Goal: Transaction & Acquisition: Purchase product/service

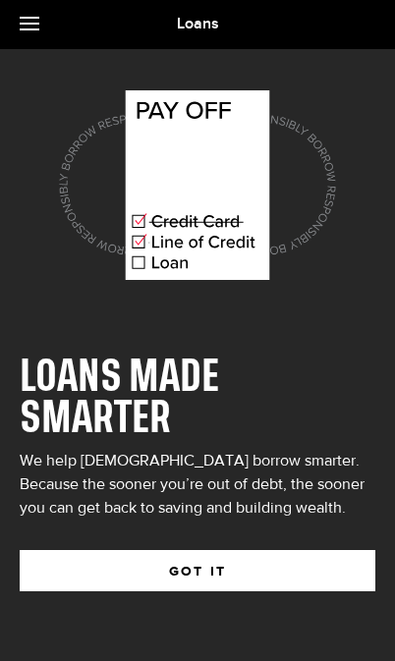
click at [243, 567] on button "GOT IT" at bounding box center [198, 570] width 356 height 41
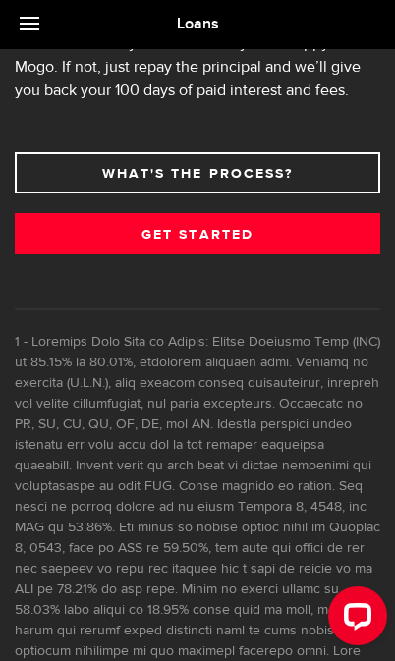
scroll to position [1231, 0]
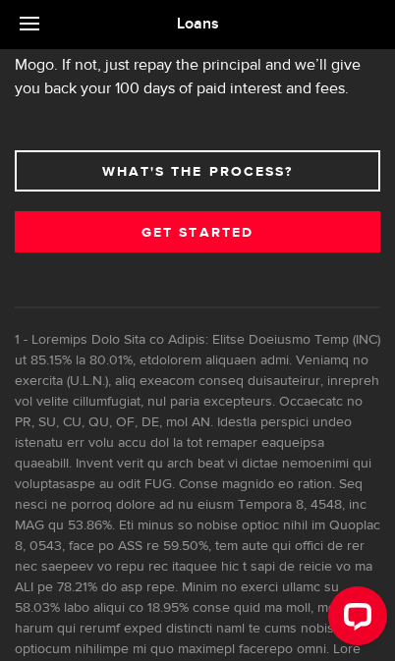
click at [254, 240] on link "Get Started" at bounding box center [197, 231] width 365 height 41
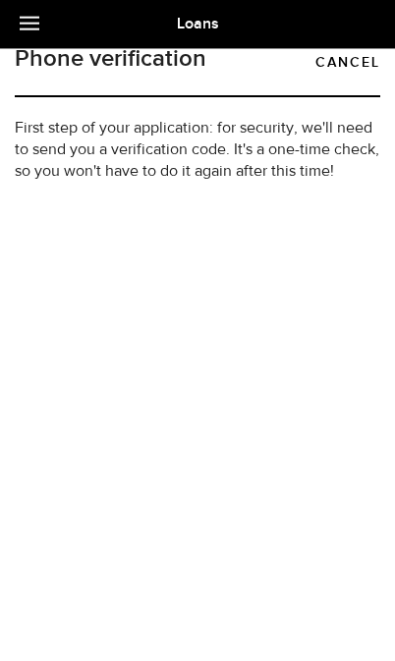
type input "(306) 222-6771"
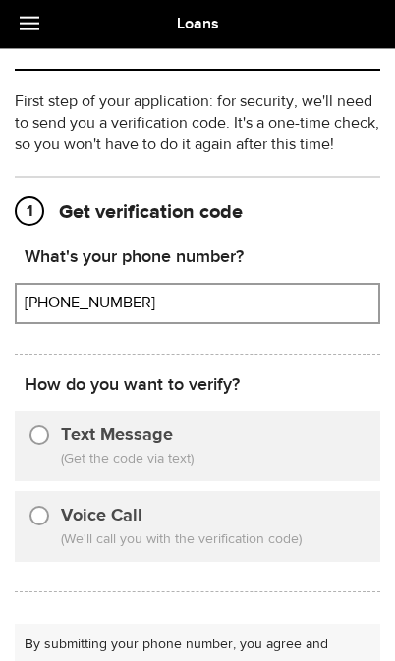
scroll to position [115, 0]
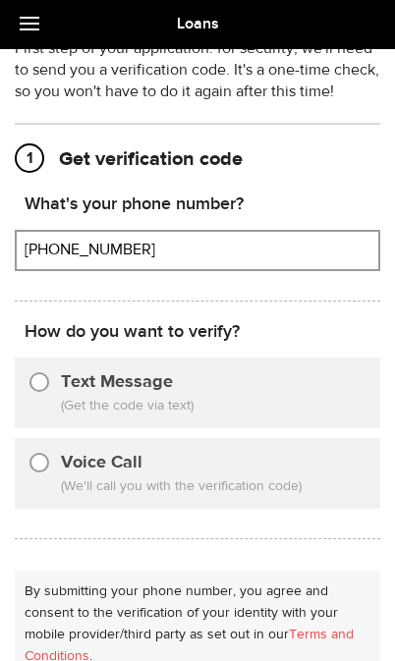
click at [46, 381] on input "Text Message" at bounding box center [39, 379] width 20 height 20
radio input "true"
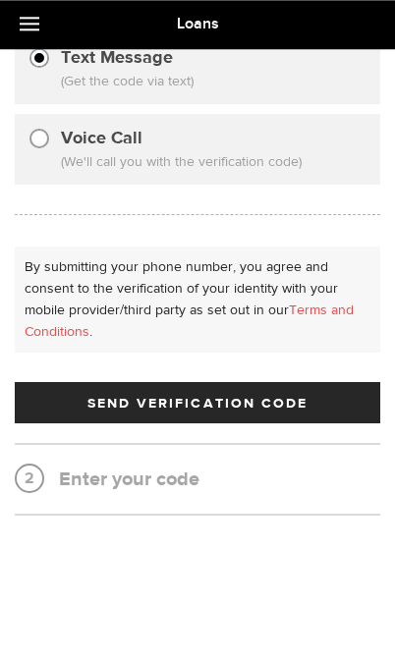
scroll to position [438, 0]
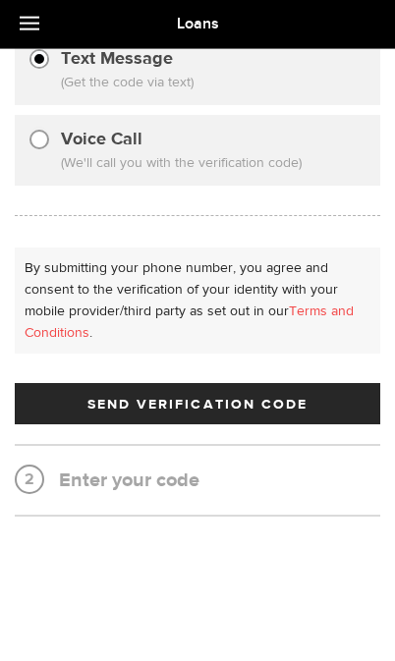
click at [259, 398] on span "Send Verification Code" at bounding box center [197, 405] width 221 height 14
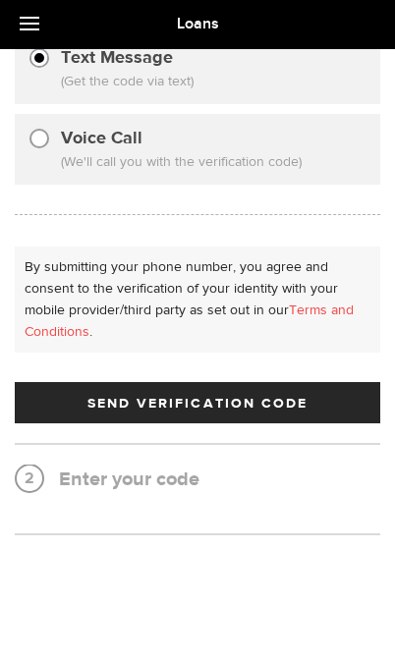
scroll to position [0, 0]
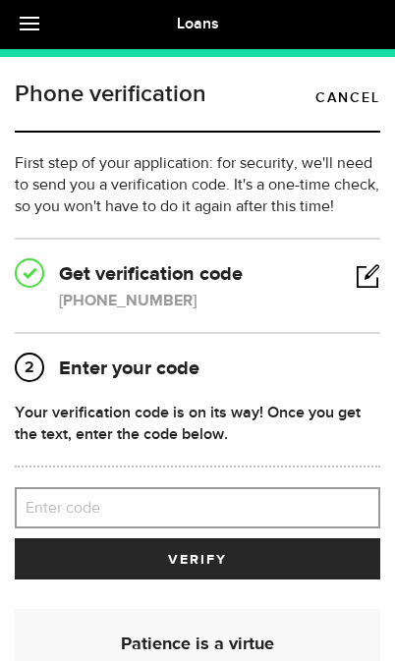
click at [180, 502] on label "Enter code" at bounding box center [197, 508] width 365 height 40
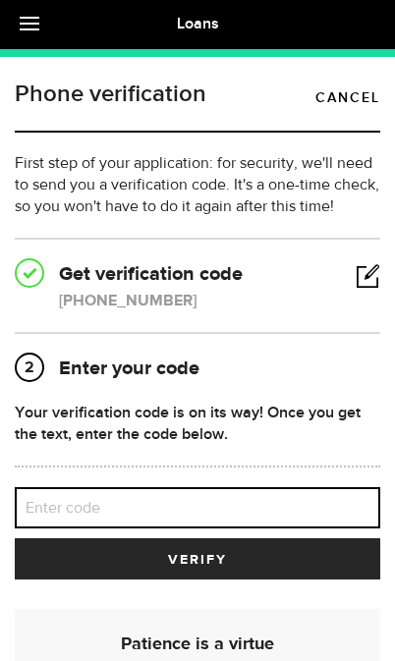
click at [180, 502] on input "Enter code" at bounding box center [197, 507] width 365 height 41
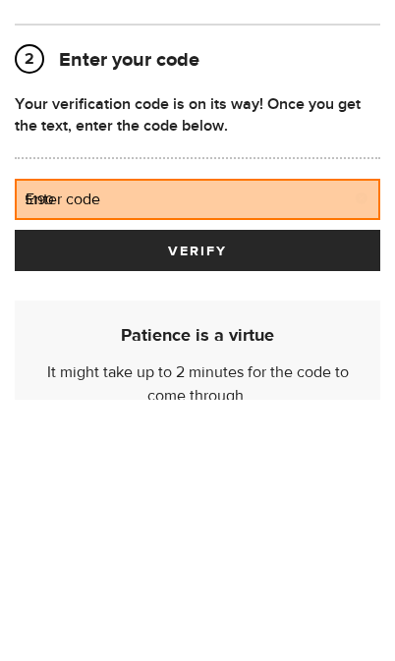
type input "51905"
click at [197, 491] on button "verify" at bounding box center [197, 511] width 365 height 41
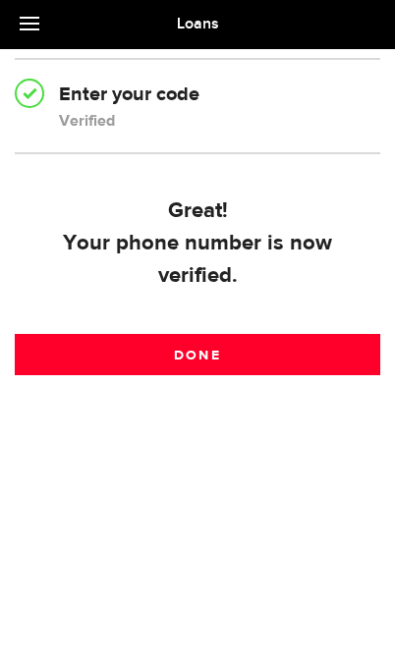
scroll to position [247, 0]
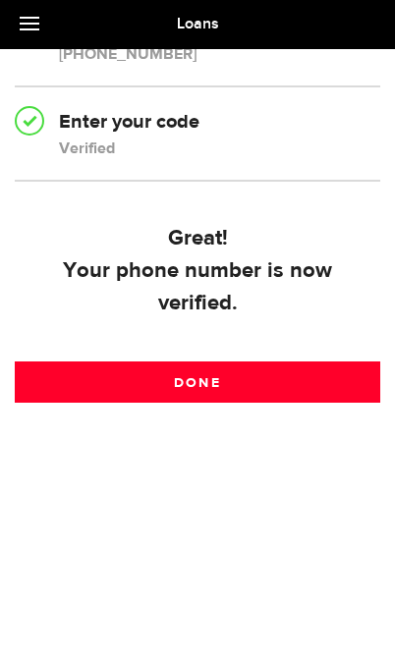
click at [227, 369] on link "Done" at bounding box center [197, 382] width 365 height 41
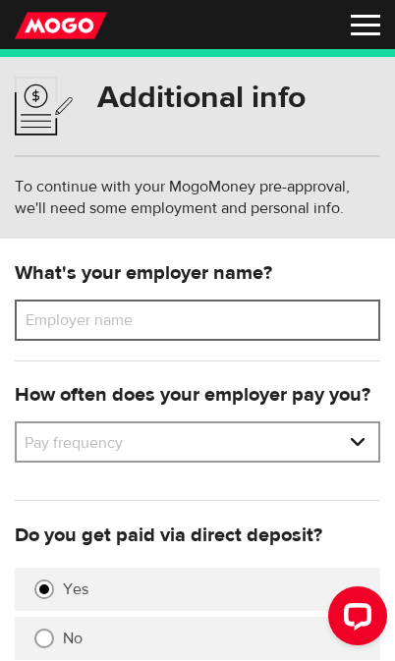
click at [187, 323] on input "Employer name" at bounding box center [197, 320] width 365 height 41
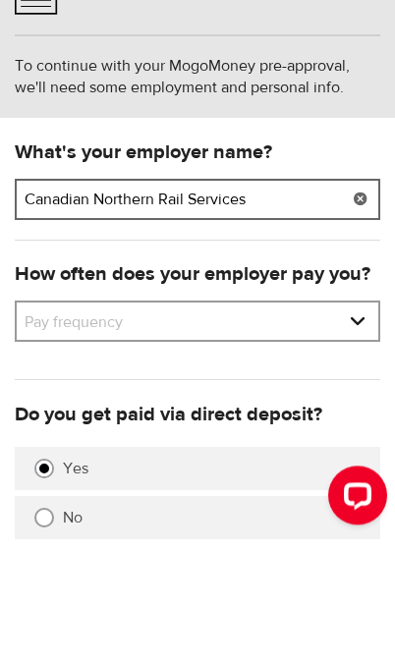
type input "Canadian Northern Rail Services"
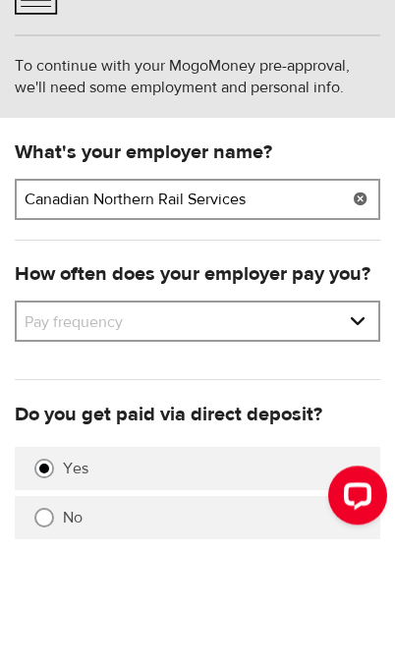
click at [362, 423] on select "Pay frequency Weekly Bi-Weekly Semi-Monthly Monthly" at bounding box center [198, 443] width 362 height 41
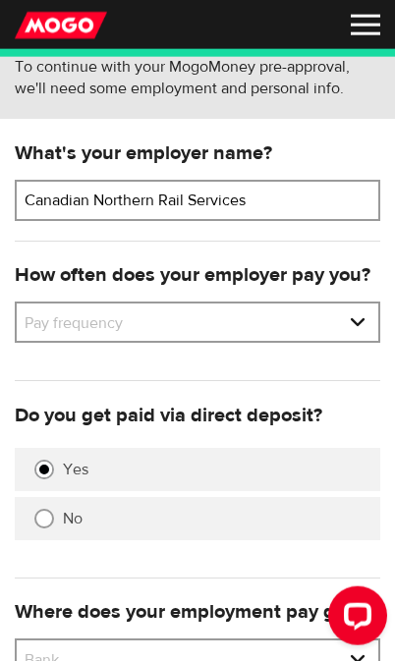
select select "4"
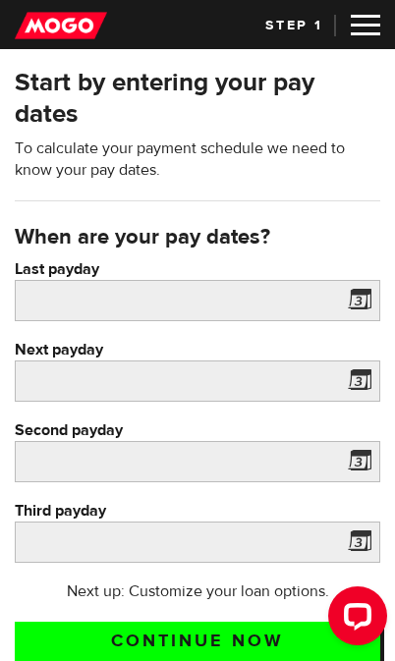
click at [361, 303] on span at bounding box center [355, 303] width 29 height 31
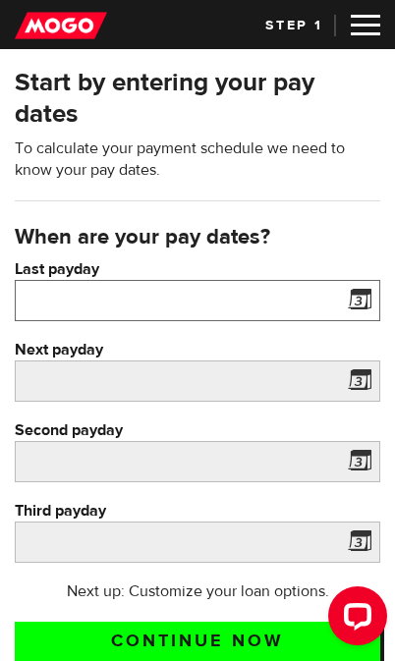
click at [236, 313] on input "Last payday" at bounding box center [197, 300] width 365 height 41
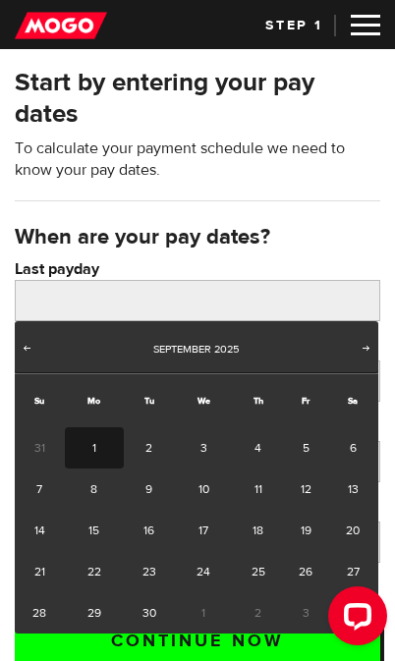
click at [94, 443] on link "1" at bounding box center [95, 447] width 60 height 41
type input "2025/09/01"
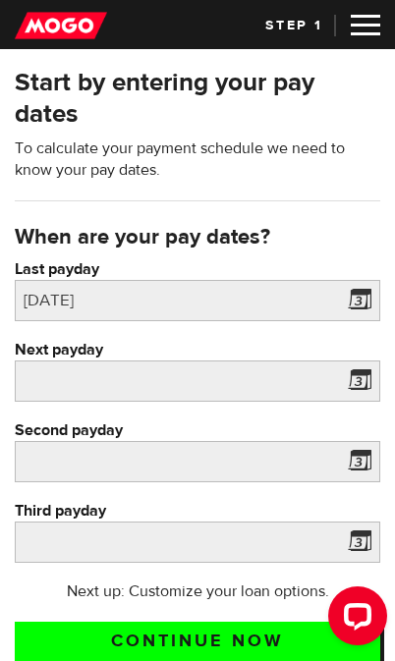
click at [362, 379] on span at bounding box center [355, 383] width 29 height 31
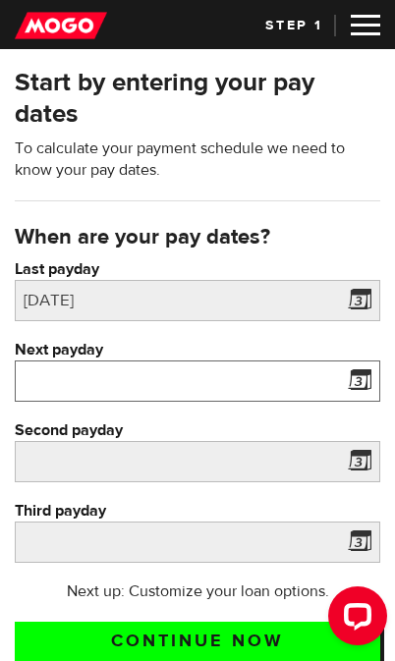
click at [228, 378] on input "Next payday" at bounding box center [197, 381] width 365 height 41
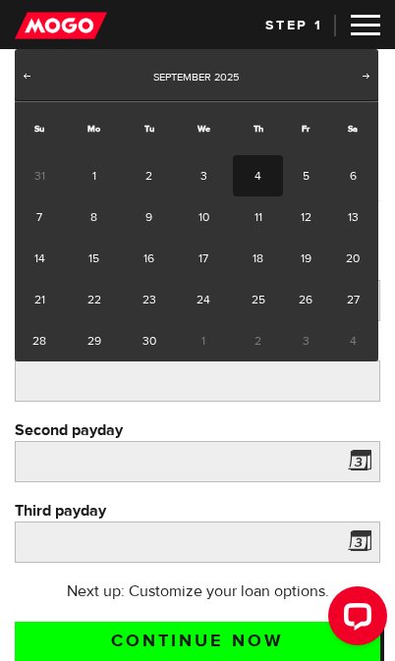
click at [374, 79] on link "Next" at bounding box center [367, 78] width 20 height 20
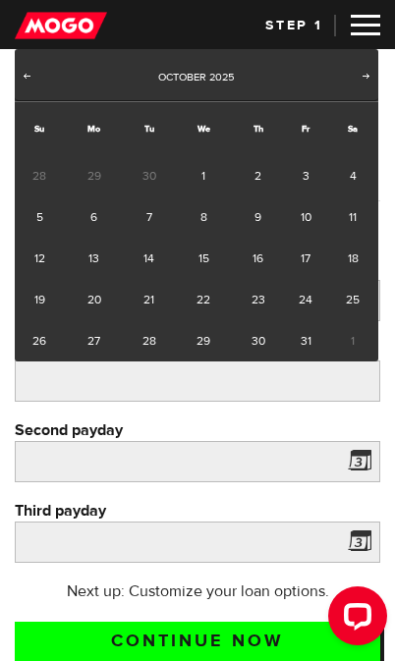
click at [205, 171] on link "1" at bounding box center [204, 175] width 60 height 41
type input "2025/10/01"
type input "2025/10/31"
type input "2025/11/30"
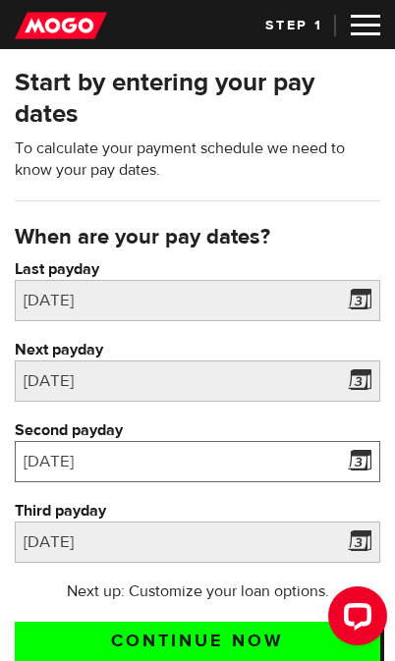
click at [254, 462] on input "2025/10/31" at bounding box center [197, 461] width 365 height 41
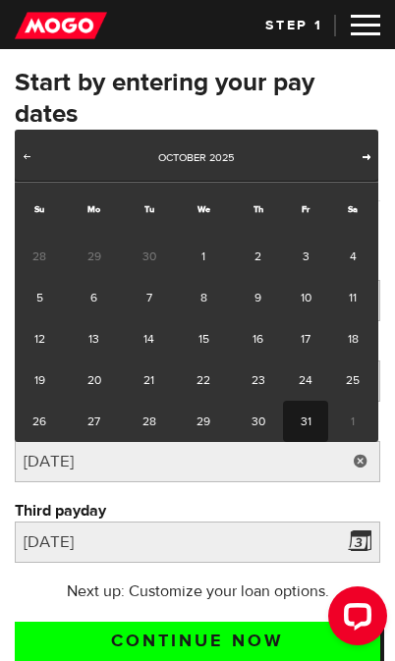
click at [367, 150] on span "Next" at bounding box center [367, 156] width 16 height 16
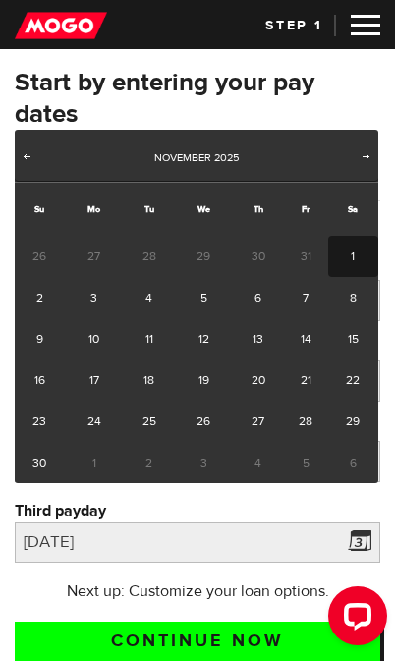
click at [345, 254] on link "1" at bounding box center [353, 256] width 50 height 41
type input "2025/11/01"
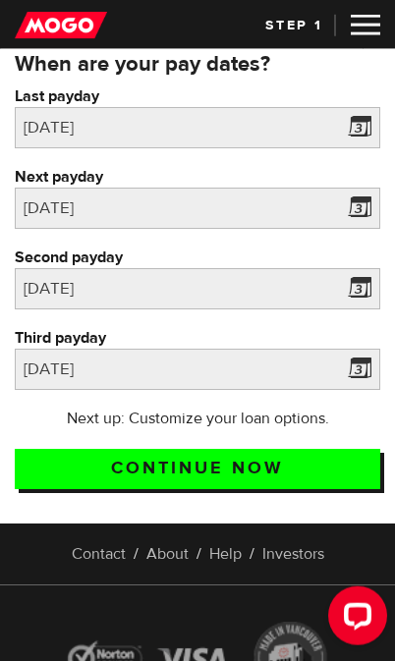
scroll to position [212, 0]
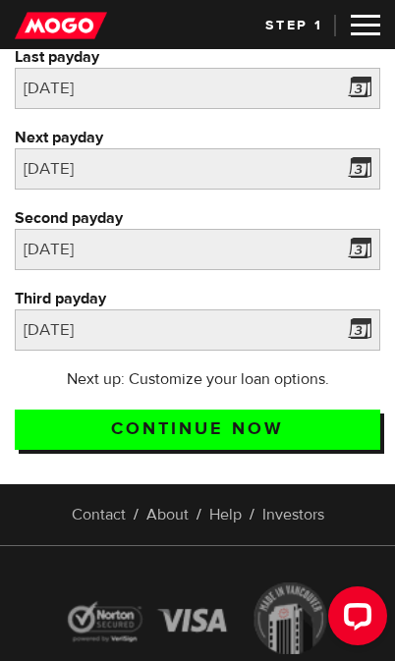
click at [356, 335] on span at bounding box center [355, 332] width 29 height 31
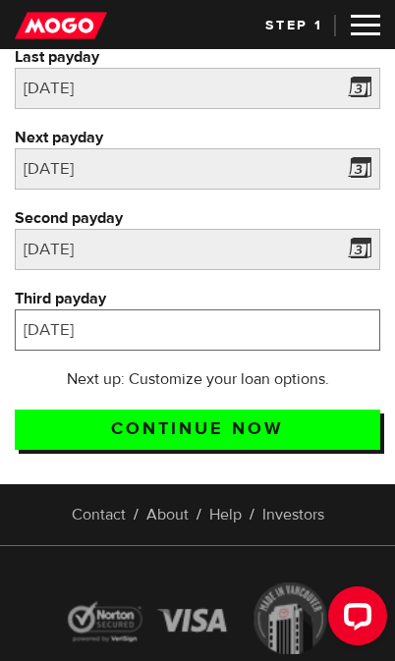
click at [231, 330] on input "2025/11/30" at bounding box center [197, 329] width 365 height 41
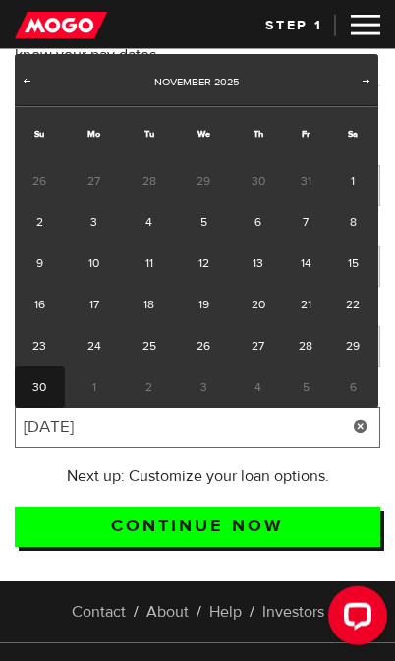
scroll to position [115, 0]
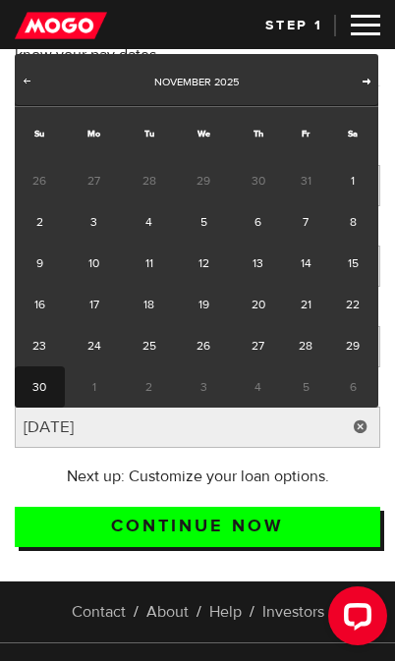
click at [368, 88] on link "Next" at bounding box center [367, 83] width 20 height 20
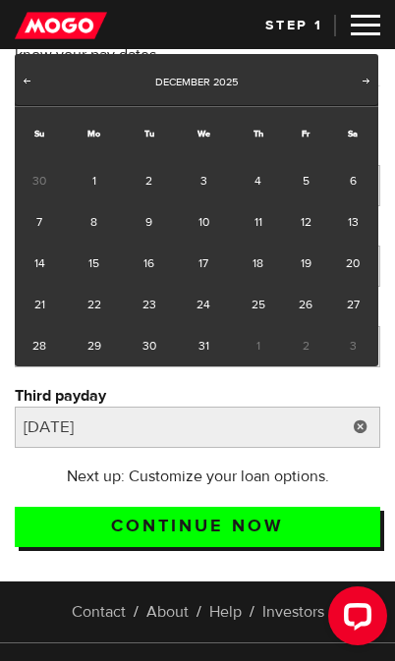
click at [104, 174] on link "1" at bounding box center [95, 180] width 60 height 41
type input "2025/12/01"
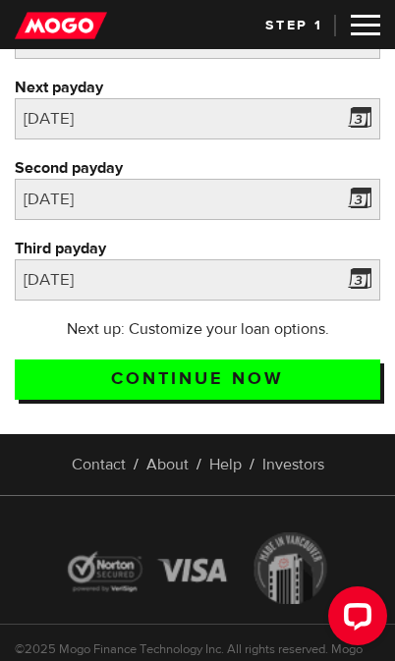
scroll to position [263, 0]
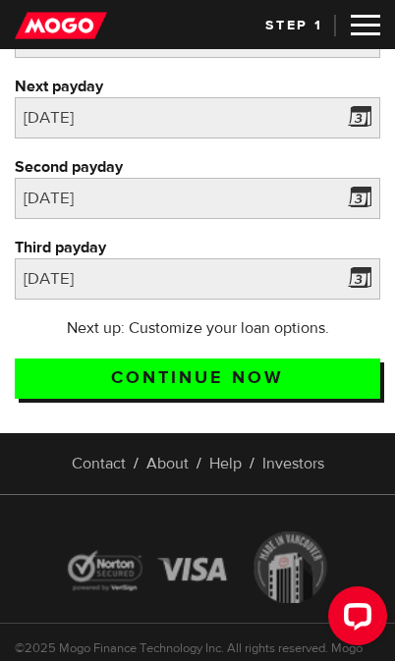
click at [237, 370] on input "Continue now" at bounding box center [197, 379] width 365 height 40
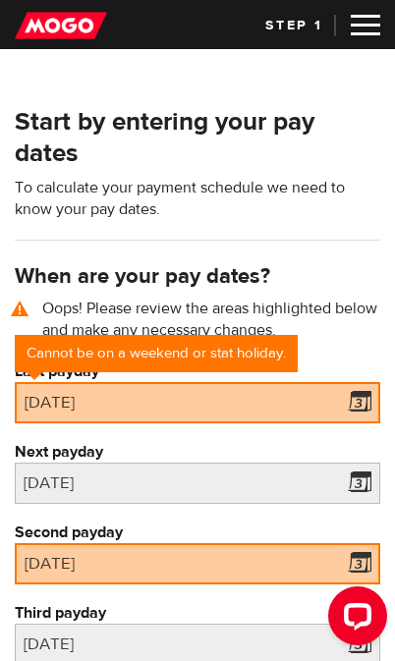
click at [358, 402] on span at bounding box center [355, 405] width 29 height 31
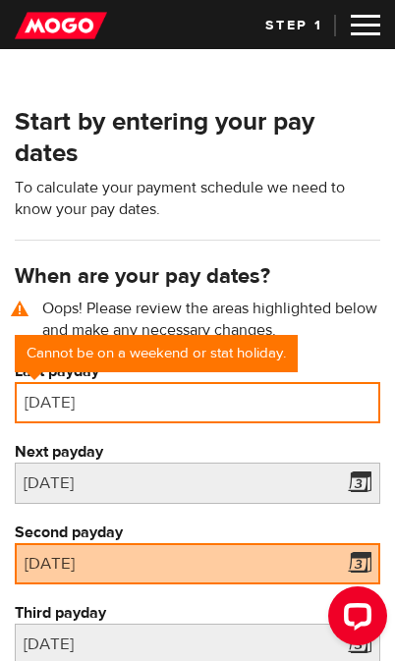
click at [220, 398] on input "[DATE]" at bounding box center [197, 402] width 365 height 41
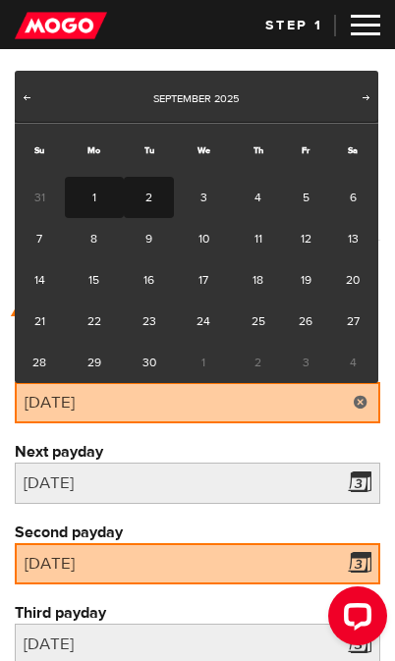
click at [150, 188] on link "2" at bounding box center [149, 197] width 50 height 41
type input "2025/09/02"
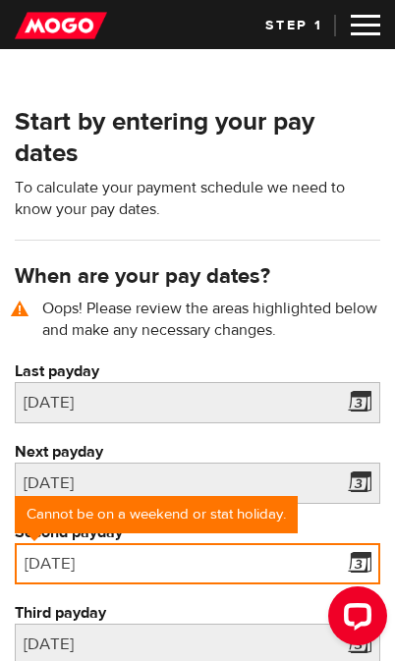
click at [202, 558] on input "2025/11/01" at bounding box center [197, 563] width 365 height 41
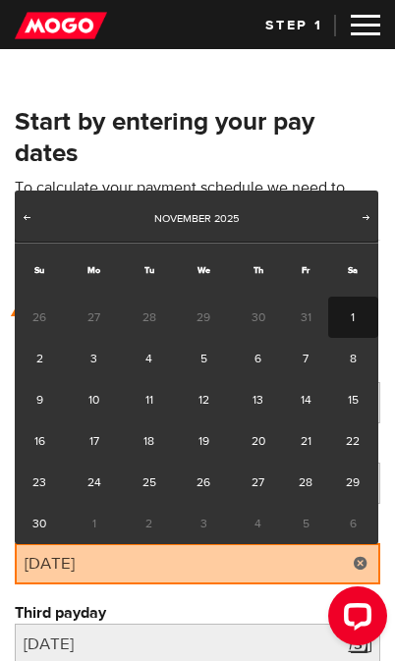
click at [96, 352] on link "3" at bounding box center [95, 358] width 60 height 41
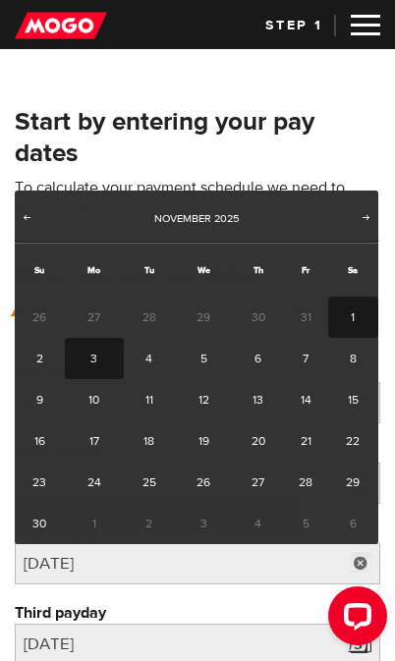
type input "2025/11/03"
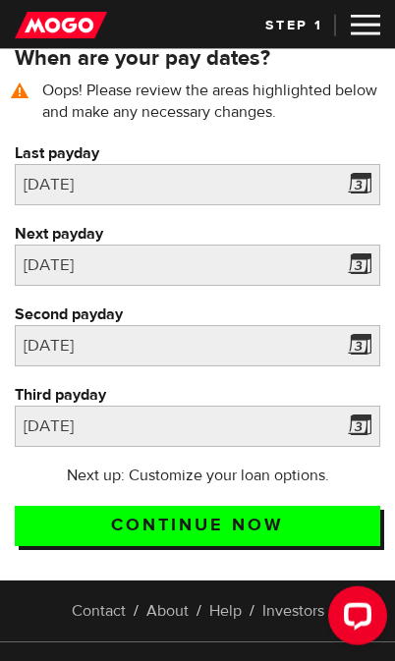
scroll to position [219, 0]
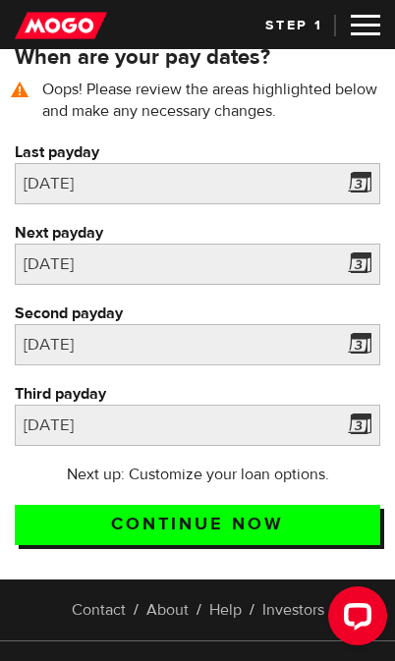
click at [212, 527] on input "Continue now" at bounding box center [197, 525] width 365 height 40
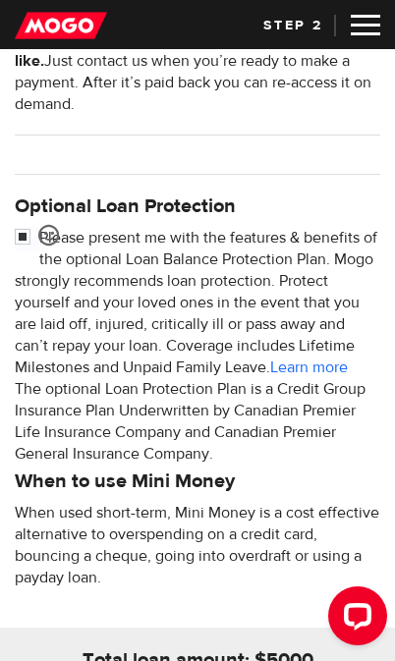
scroll to position [654, 0]
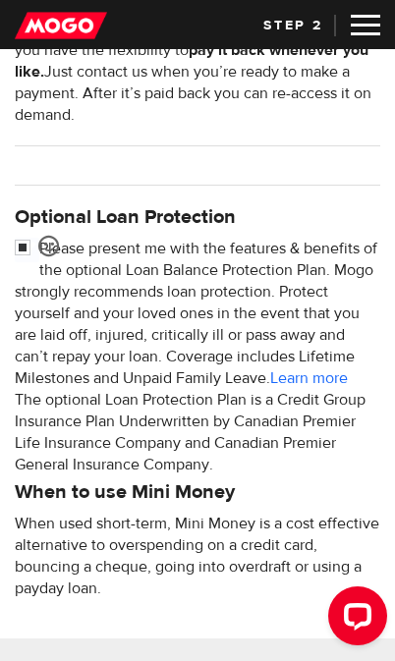
click at [28, 262] on input "checkbox" at bounding box center [27, 250] width 25 height 25
checkbox input "false"
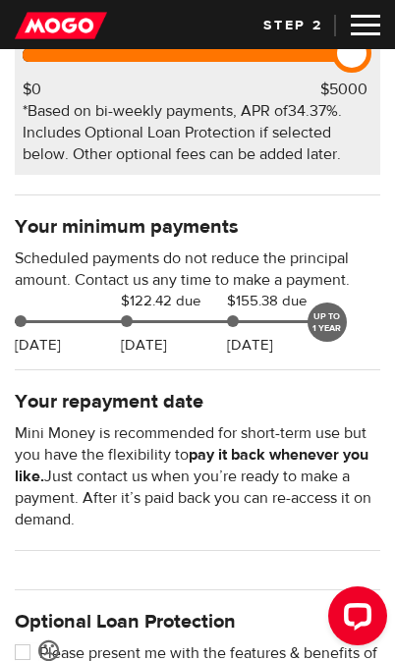
scroll to position [242, 0]
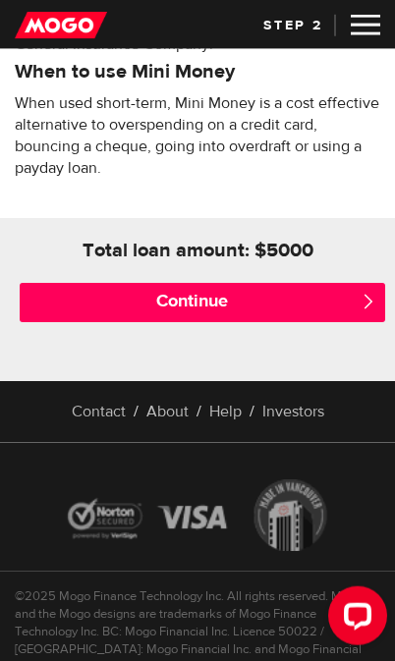
click at [254, 310] on input "Continue" at bounding box center [202, 302] width 365 height 39
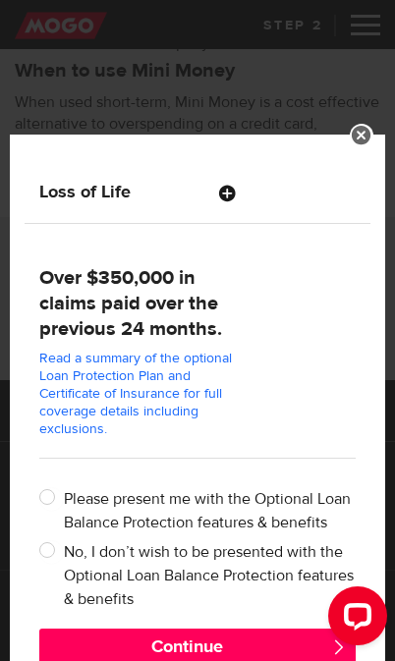
scroll to position [770, 0]
click at [40, 552] on input "No, I don’t wish to be presented with the Optional Loan Balance Protection feat…" at bounding box center [51, 552] width 25 height 25
radio input "true"
click at [234, 645] on button "Continue" at bounding box center [197, 648] width 316 height 39
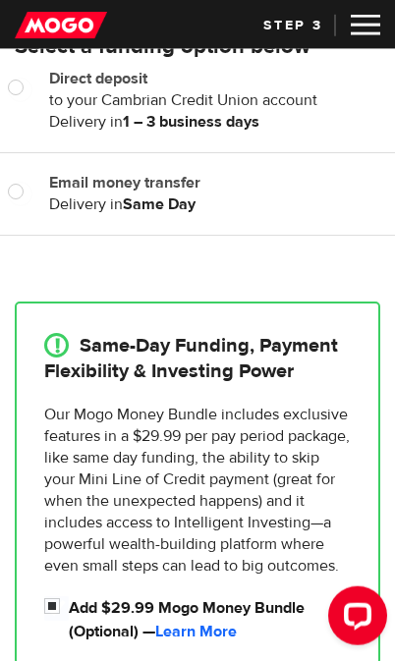
scroll to position [210, 0]
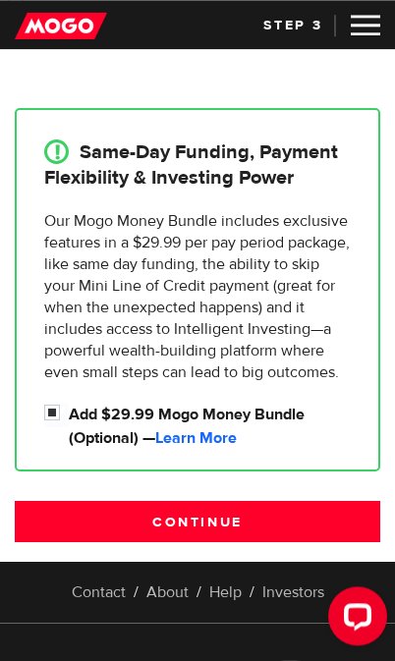
click at [50, 427] on input "Add $29.99 Mogo Money Bundle (Optional) — Learn More" at bounding box center [56, 415] width 25 height 25
checkbox input "false"
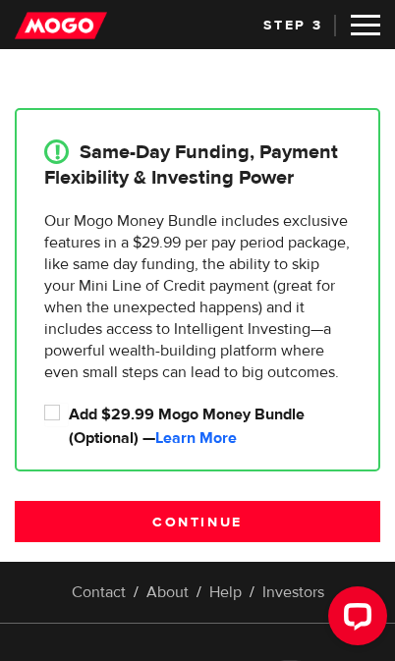
click at [232, 542] on input "Continue" at bounding box center [197, 521] width 365 height 41
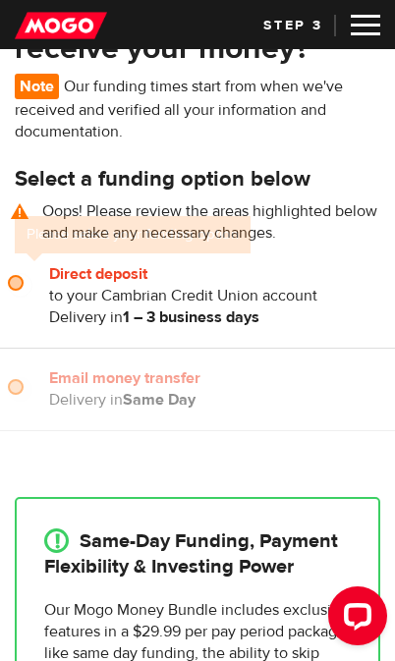
scroll to position [75, 0]
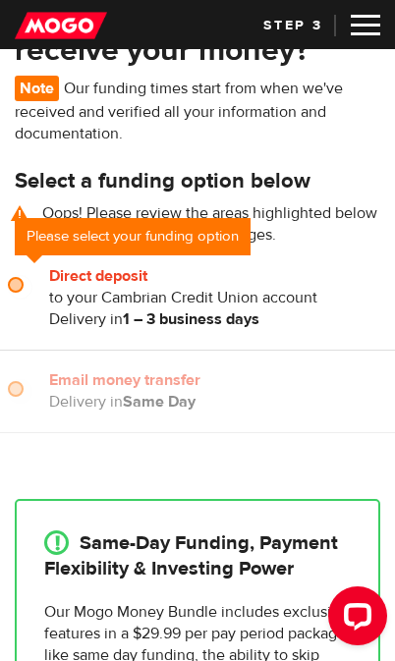
click at [326, 245] on p "Oops! Please review the areas highlighted below and make any necessary changes." at bounding box center [197, 223] width 365 height 43
click at [152, 246] on div "Please select your funding option" at bounding box center [133, 236] width 236 height 37
click at [34, 398] on div "Email money transfer Delivery in Same Day Same Day" at bounding box center [214, 390] width 362 height 43
click at [15, 289] on input "Direct deposit" at bounding box center [20, 287] width 25 height 25
radio input "true"
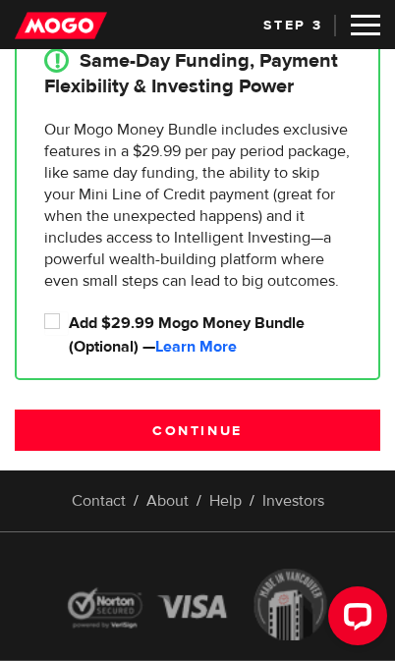
scroll to position [560, 0]
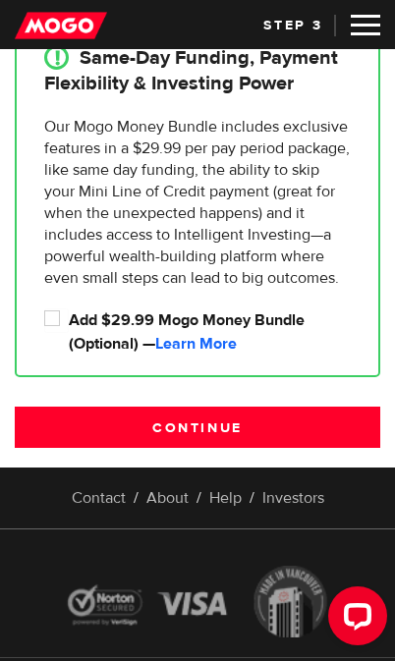
click at [232, 448] on input "Continue" at bounding box center [197, 427] width 365 height 41
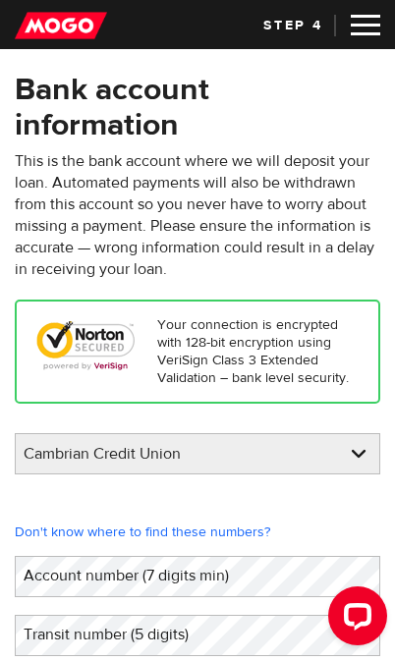
click at [362, 458] on select "BMO / Bank of Montreal CIBC / Canadian Imperial Bank of Commerce CWB / Canadian…" at bounding box center [197, 454] width 363 height 41
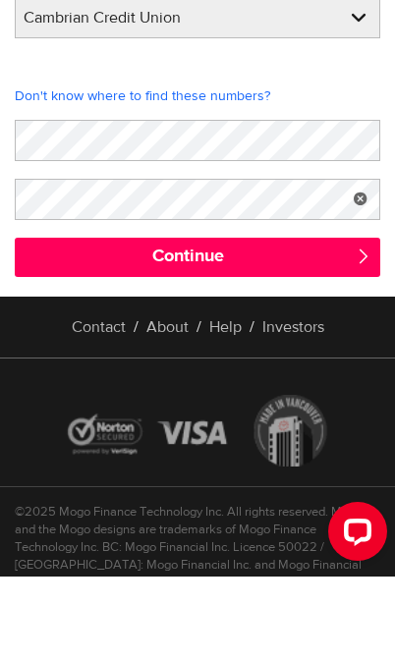
scroll to position [436, 0]
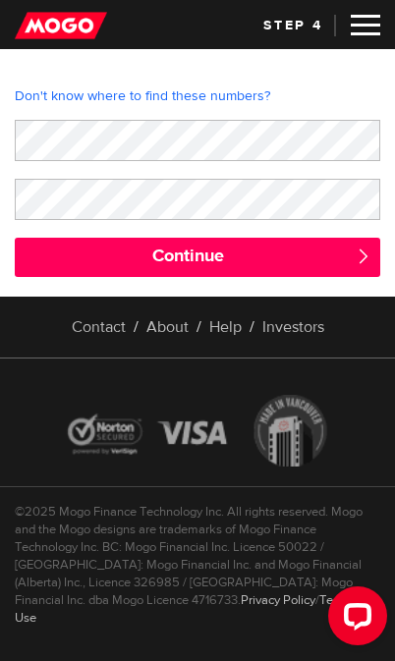
click at [226, 257] on input "Continue" at bounding box center [197, 257] width 365 height 39
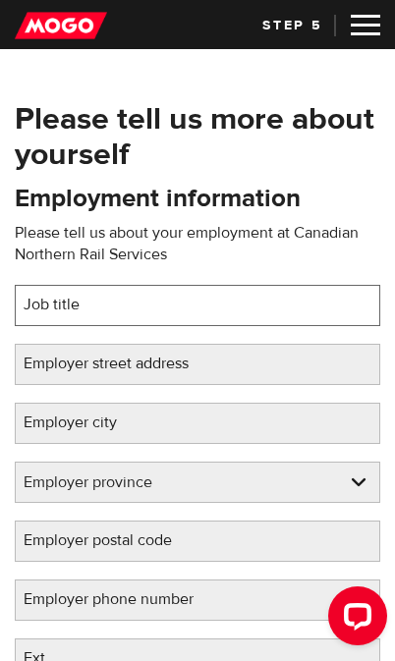
click at [150, 312] on input "Job title" at bounding box center [197, 305] width 365 height 41
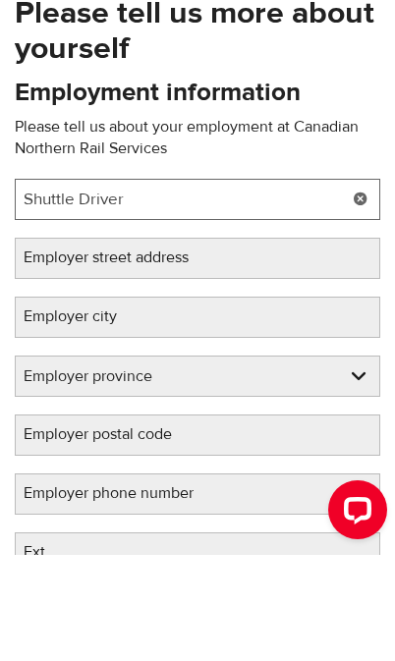
type input "Shuttle Driver"
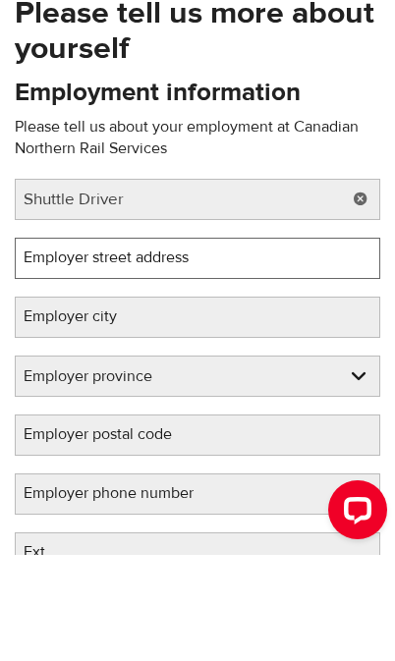
click at [252, 344] on input "Employer street address" at bounding box center [197, 364] width 365 height 41
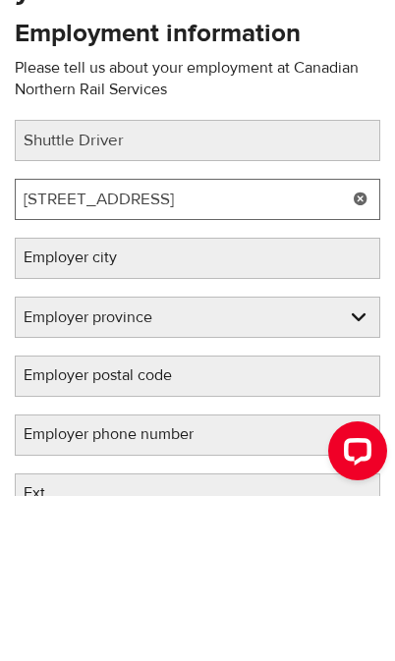
type input "3428 Ortona Street"
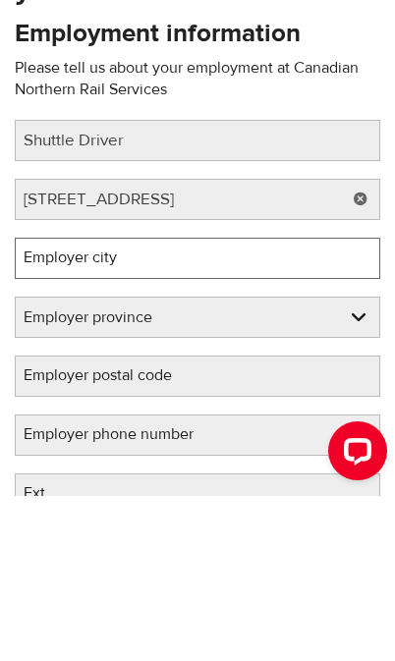
click at [248, 403] on input "Employer city" at bounding box center [197, 423] width 365 height 41
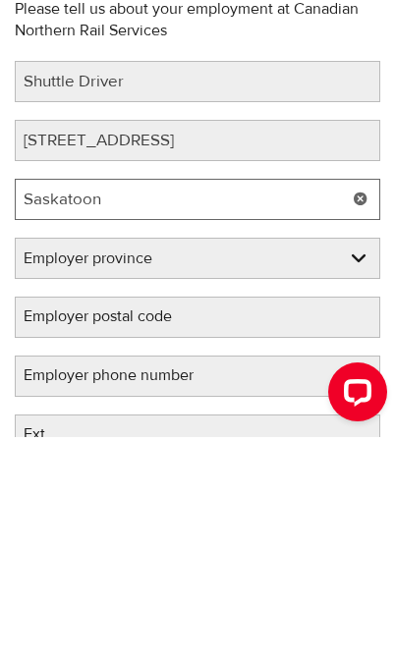
type input "Saskatoon"
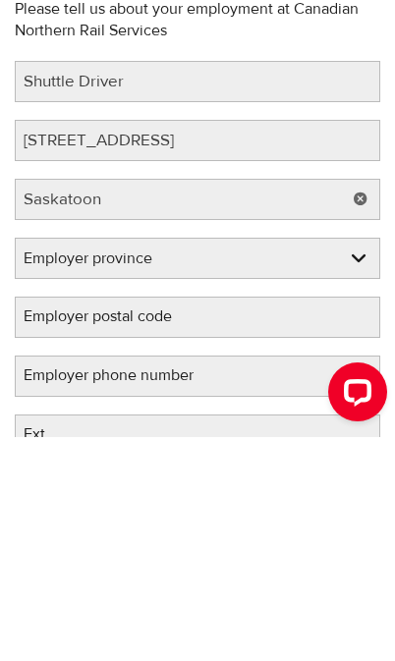
click at [319, 463] on select "Employer province Alberta British Columbia Ontario Manitoba New Brunswick Newfo…" at bounding box center [197, 483] width 363 height 41
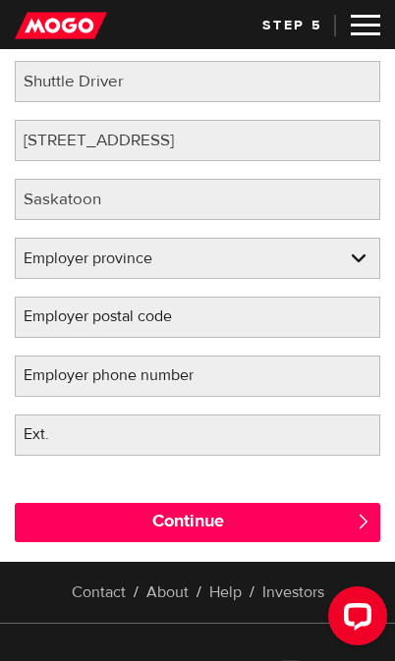
select select "SK"
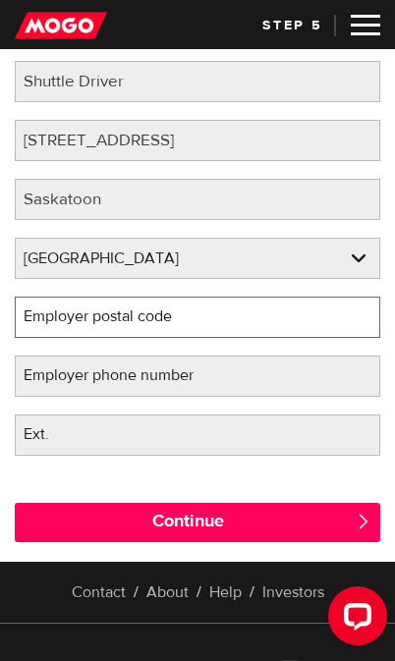
click at [238, 316] on input "Employer postal code" at bounding box center [197, 317] width 365 height 41
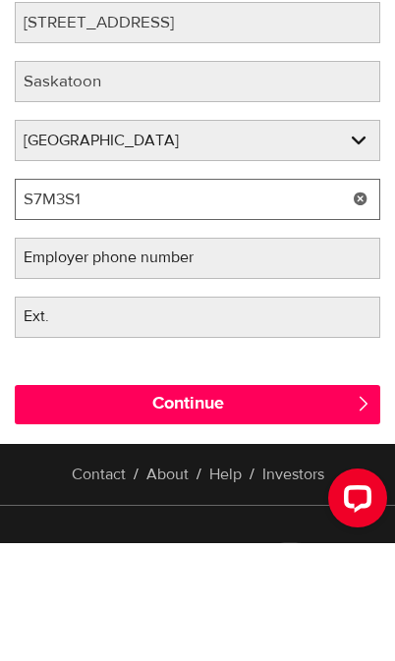
type input "S7M3S1"
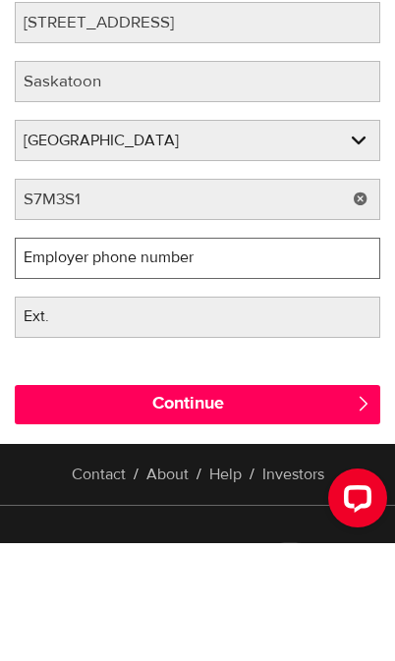
click at [246, 356] on input "Employer phone number" at bounding box center [197, 376] width 365 height 41
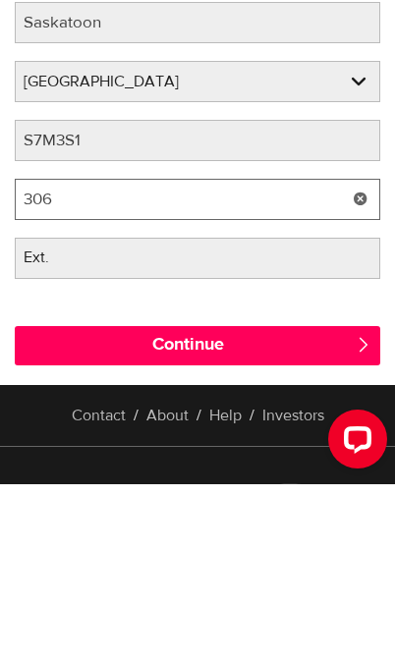
scroll to position [401, 0]
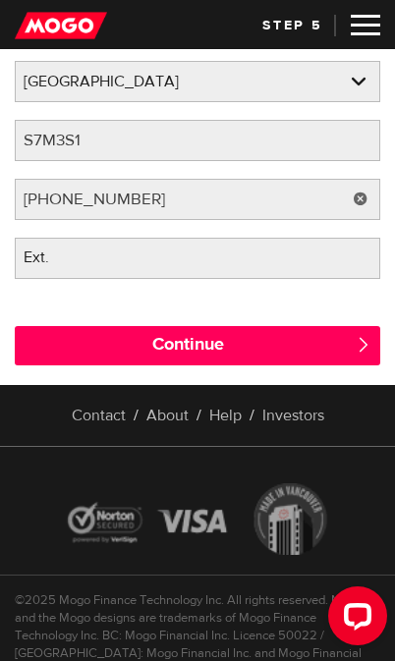
type input "(306) 748-8853"
click at [218, 344] on input "Continue" at bounding box center [197, 345] width 365 height 39
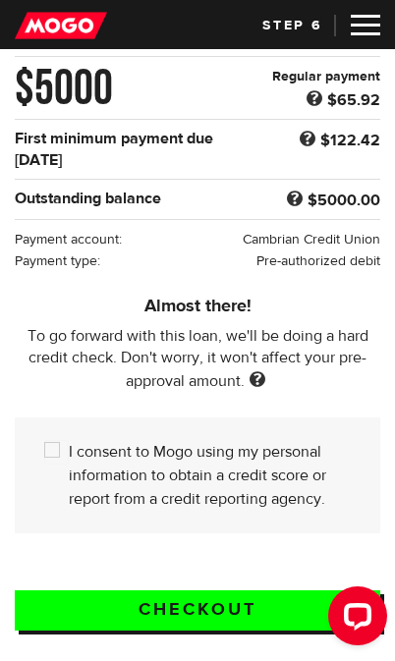
scroll to position [235, 0]
click at [62, 452] on input "I consent to Mogo using my personal information to obtain a credit score or rep…" at bounding box center [56, 452] width 25 height 25
checkbox input "true"
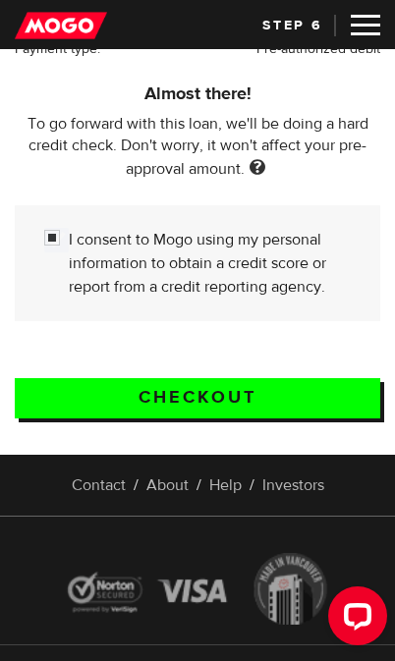
scroll to position [439, 0]
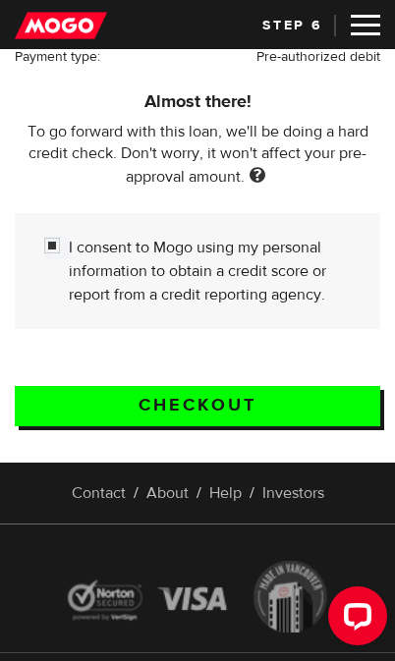
click at [226, 405] on input "Checkout" at bounding box center [197, 406] width 365 height 40
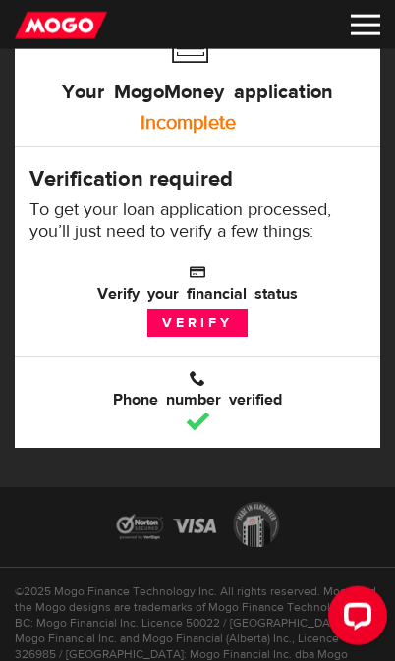
scroll to position [191, 0]
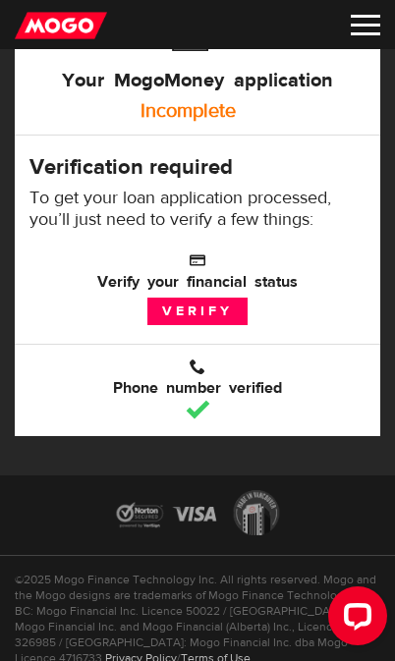
click at [205, 306] on link "Verify" at bounding box center [197, 312] width 100 height 28
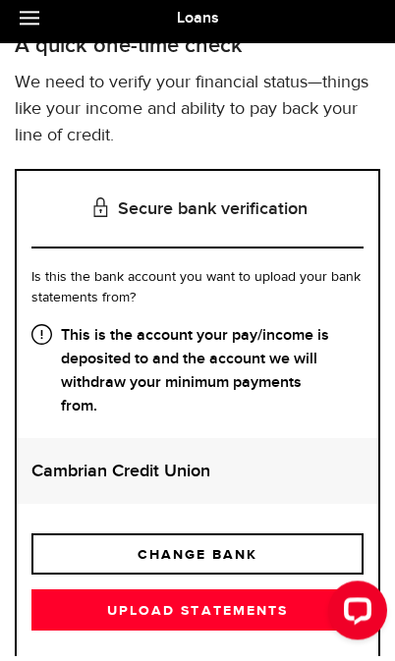
scroll to position [118, 0]
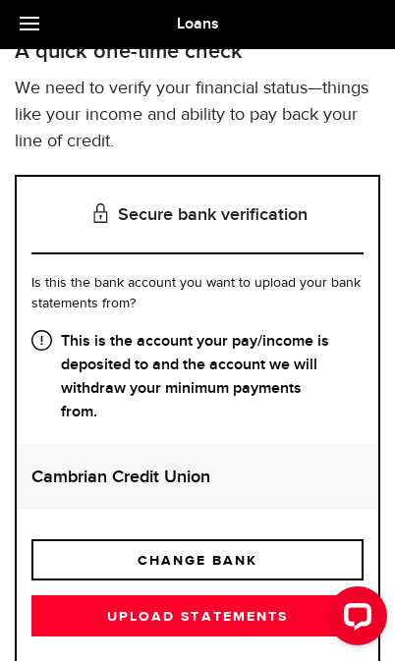
click at [218, 622] on link "Upload statements" at bounding box center [197, 615] width 332 height 41
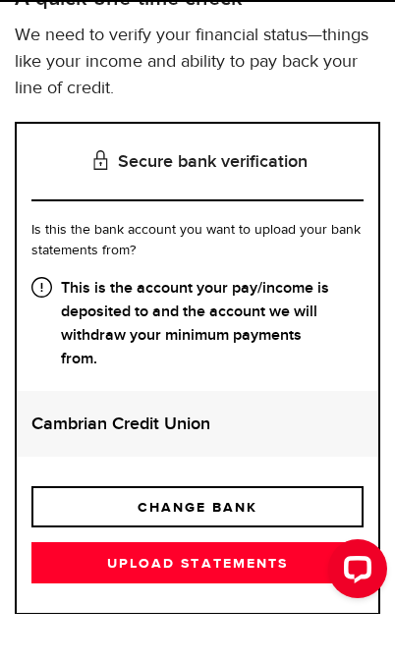
scroll to position [118, 0]
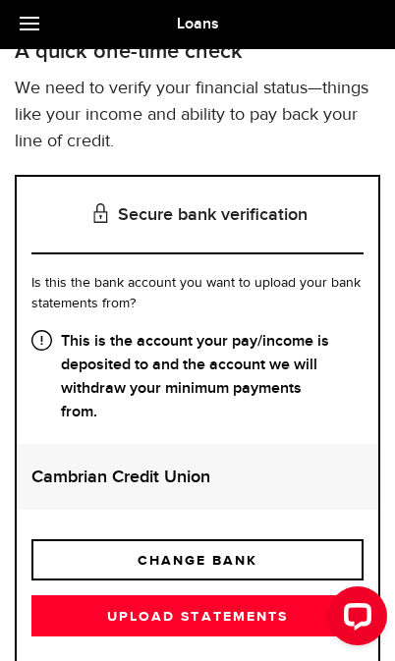
click at [236, 616] on link "Upload statements" at bounding box center [197, 615] width 332 height 41
